Goal: Information Seeking & Learning: Learn about a topic

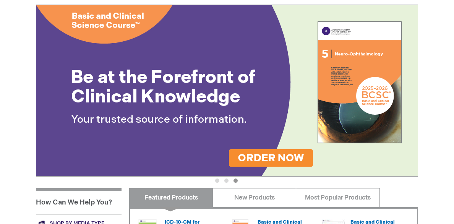
scroll to position [61, 0]
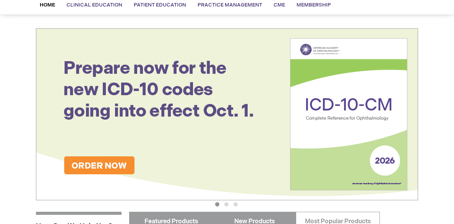
click at [265, 211] on link "New Products" at bounding box center [254, 220] width 84 height 19
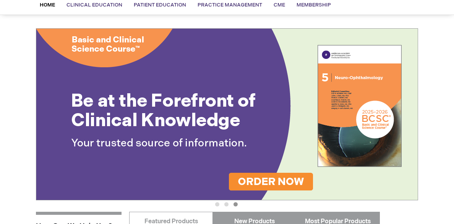
click at [338, 211] on link "Most Popular Products" at bounding box center [337, 220] width 84 height 19
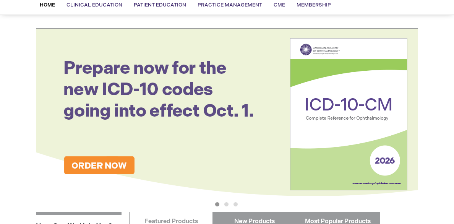
click at [249, 211] on link "New Products" at bounding box center [254, 220] width 84 height 19
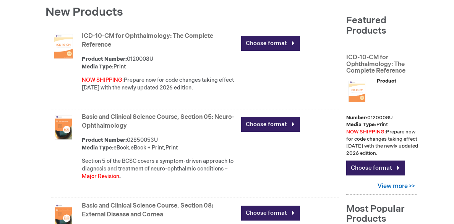
scroll to position [122, 0]
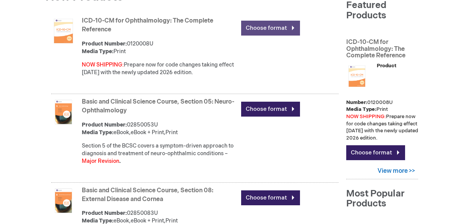
click at [264, 27] on link "Choose format" at bounding box center [270, 28] width 59 height 15
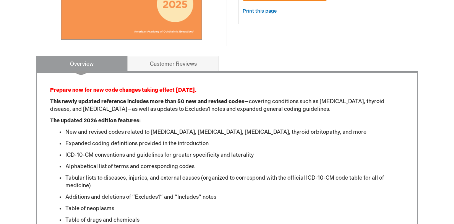
scroll to position [229, 0]
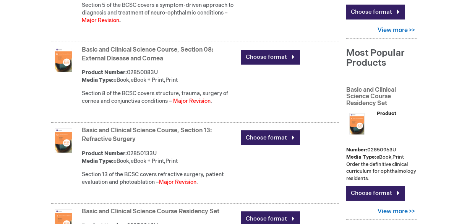
scroll to position [275, 0]
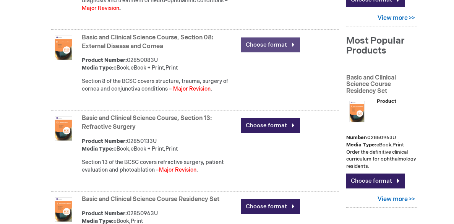
click at [266, 46] on link "Choose format" at bounding box center [270, 44] width 59 height 15
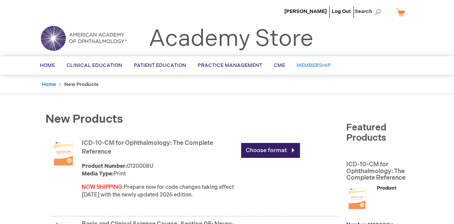
click at [311, 64] on span "Membership" at bounding box center [313, 65] width 34 height 6
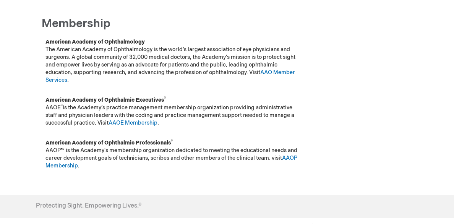
scroll to position [81, 0]
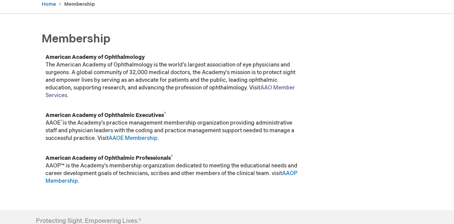
click at [279, 89] on link "AAO Member Services" at bounding box center [169, 91] width 249 height 14
